Goal: Information Seeking & Learning: Understand process/instructions

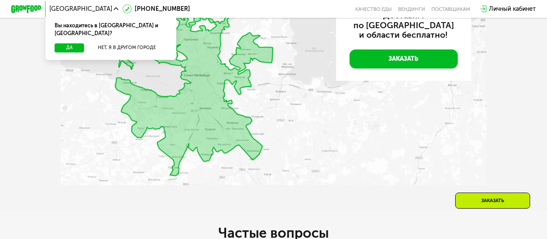
scroll to position [2077, 0]
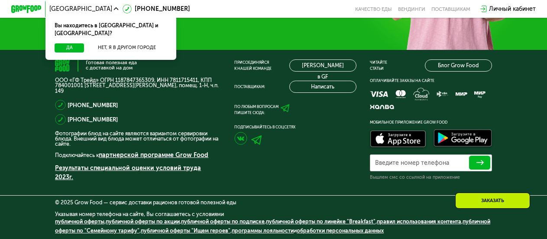
click at [293, 234] on link "программы лояльности" at bounding box center [263, 230] width 62 height 6
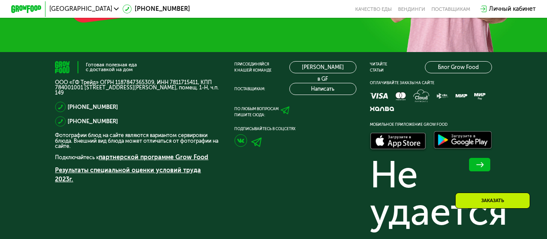
scroll to position [2098, 0]
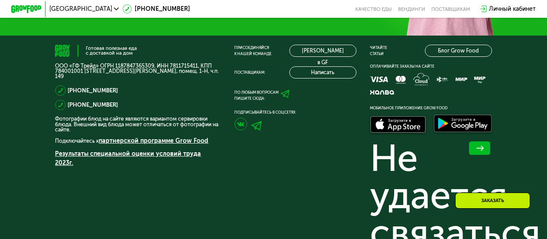
click at [117, 96] on div "[PHONE_NUMBER]" at bounding box center [138, 90] width 166 height 11
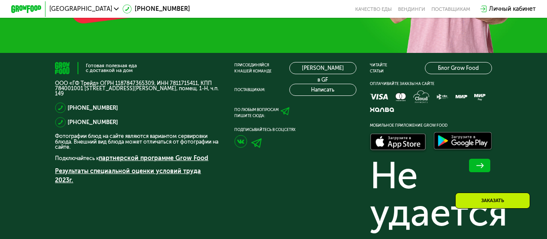
scroll to position [2588, 0]
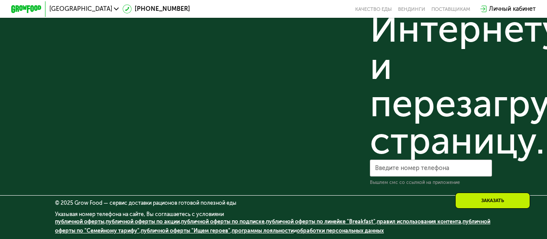
click at [202, 229] on link "публичной оферты "Ищем героев"" at bounding box center [186, 230] width 90 height 6
click at [137, 222] on link "публичной оферты по акции" at bounding box center [143, 221] width 74 height 6
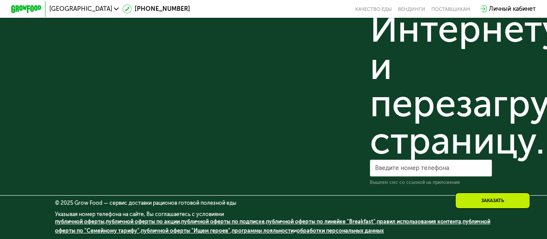
click at [73, 223] on link "публичной оферты" at bounding box center [79, 221] width 49 height 6
click at [77, 220] on link "публичной оферты" at bounding box center [79, 221] width 49 height 6
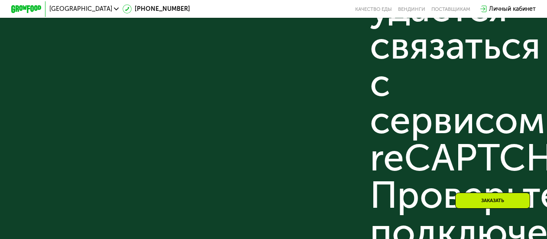
scroll to position [2267, 0]
